Goal: Check status: Check status

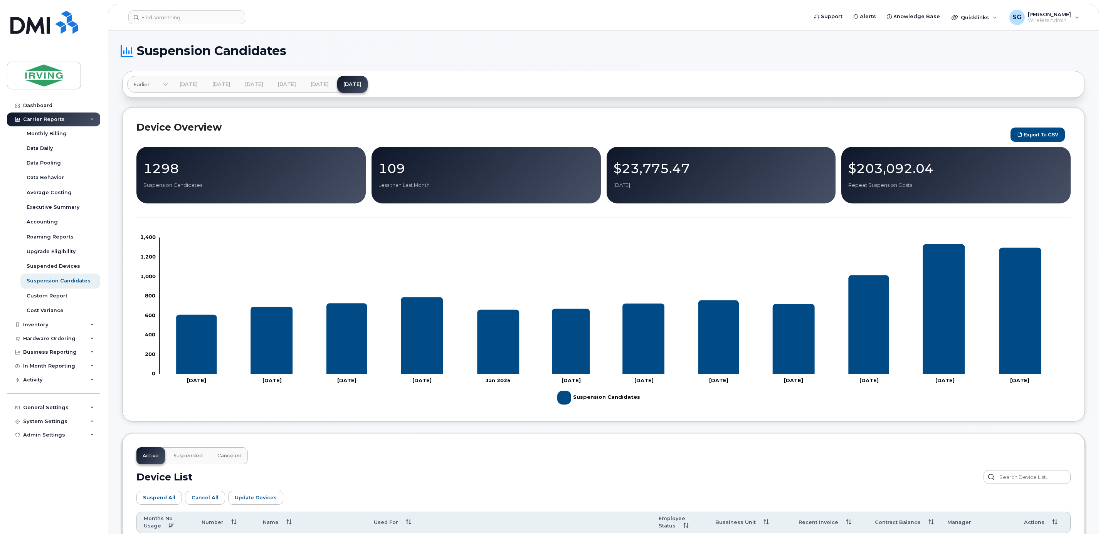
scroll to position [520, 0]
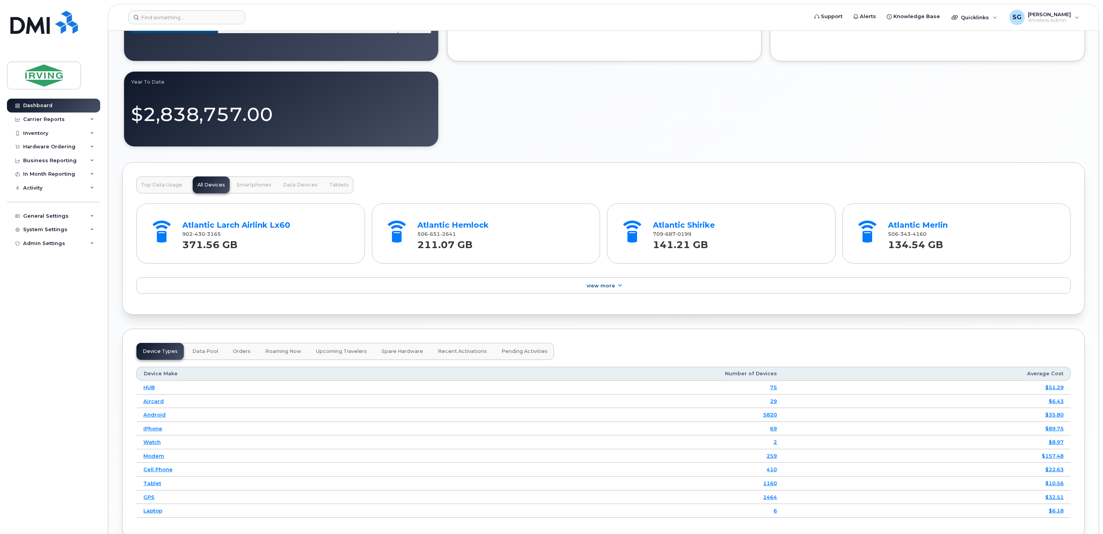
scroll to position [1047, 0]
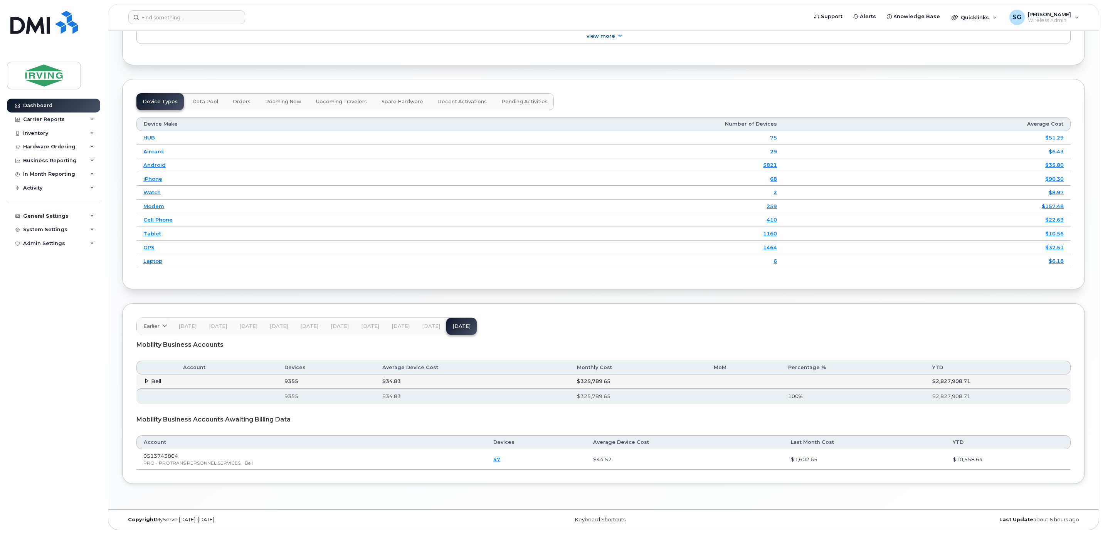
scroll to position [1036, 0]
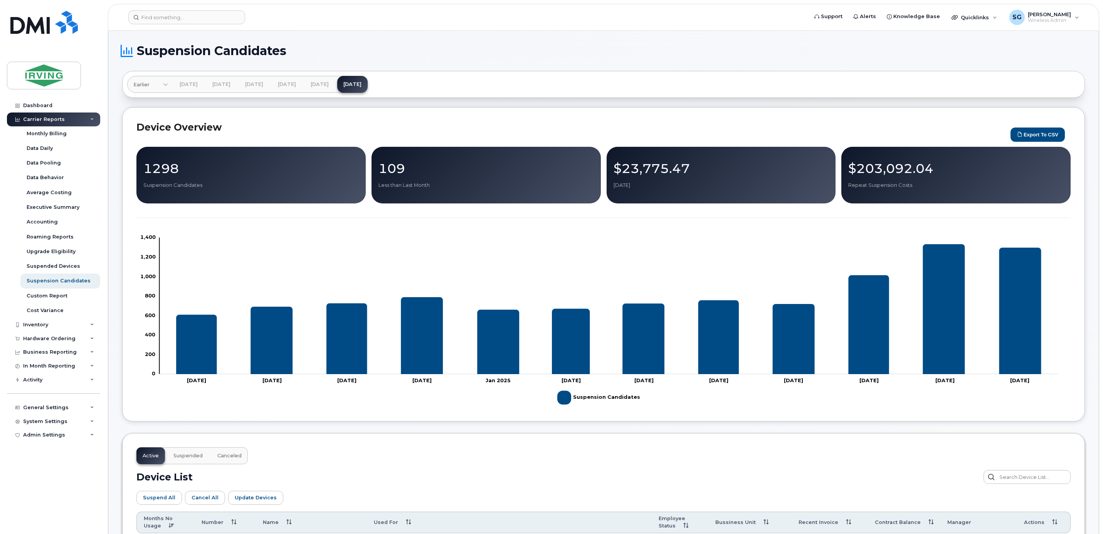
scroll to position [520, 0]
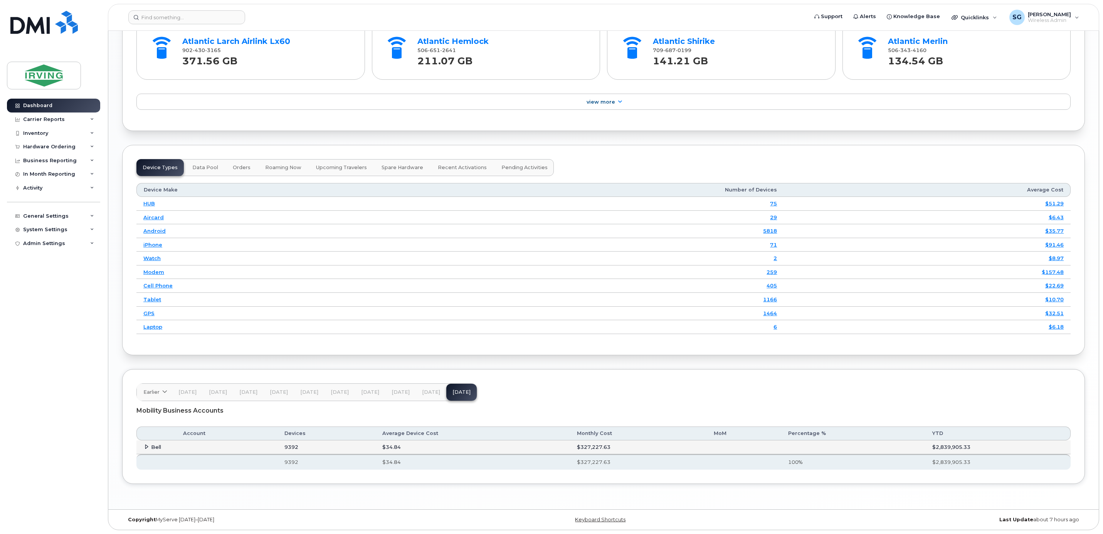
scroll to position [970, 0]
